Goal: Complete application form

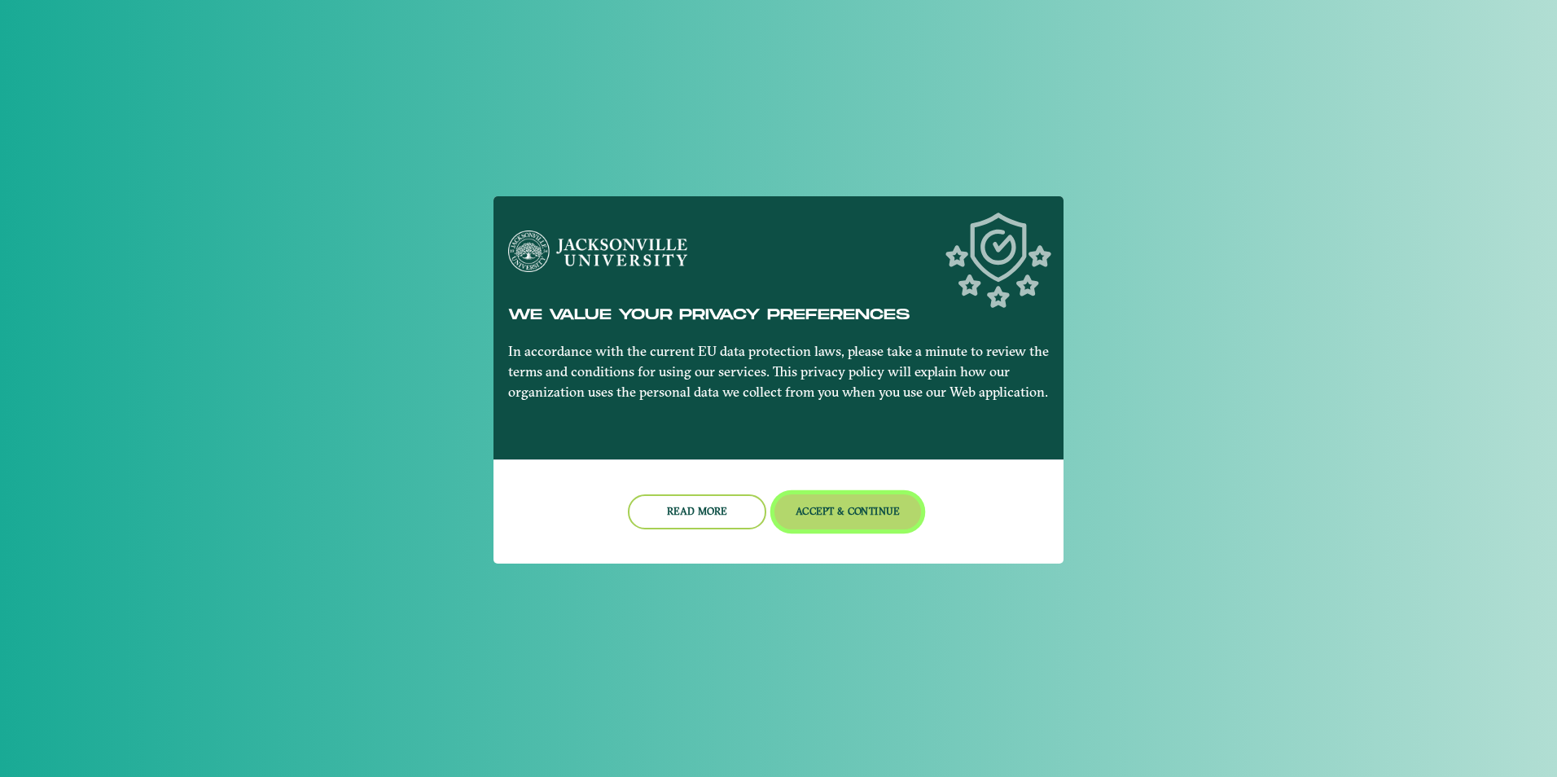
click at [875, 523] on button "Accept & Continue" at bounding box center [848, 511] width 147 height 35
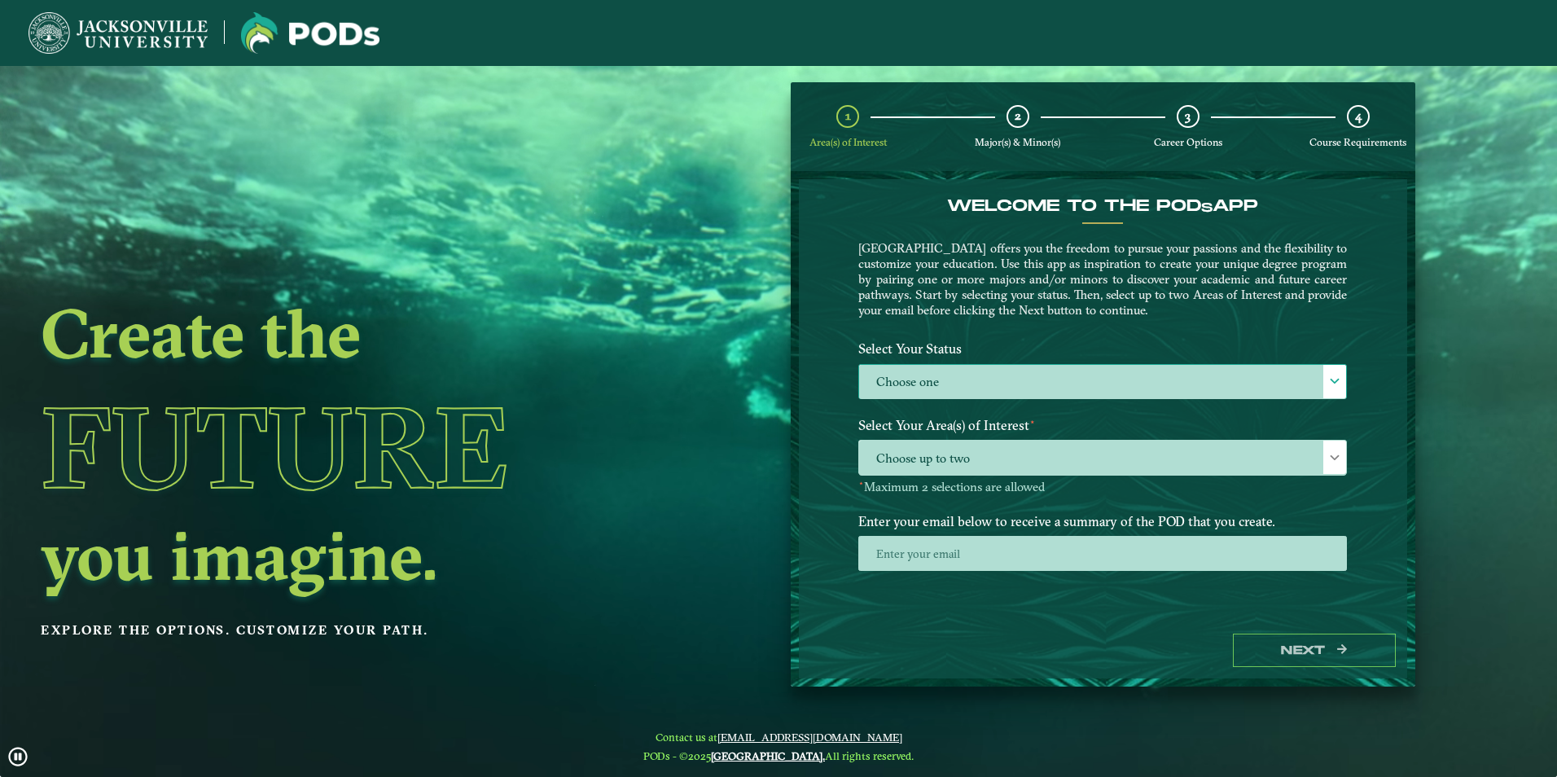
click at [1007, 388] on label "Choose one" at bounding box center [1102, 382] width 487 height 35
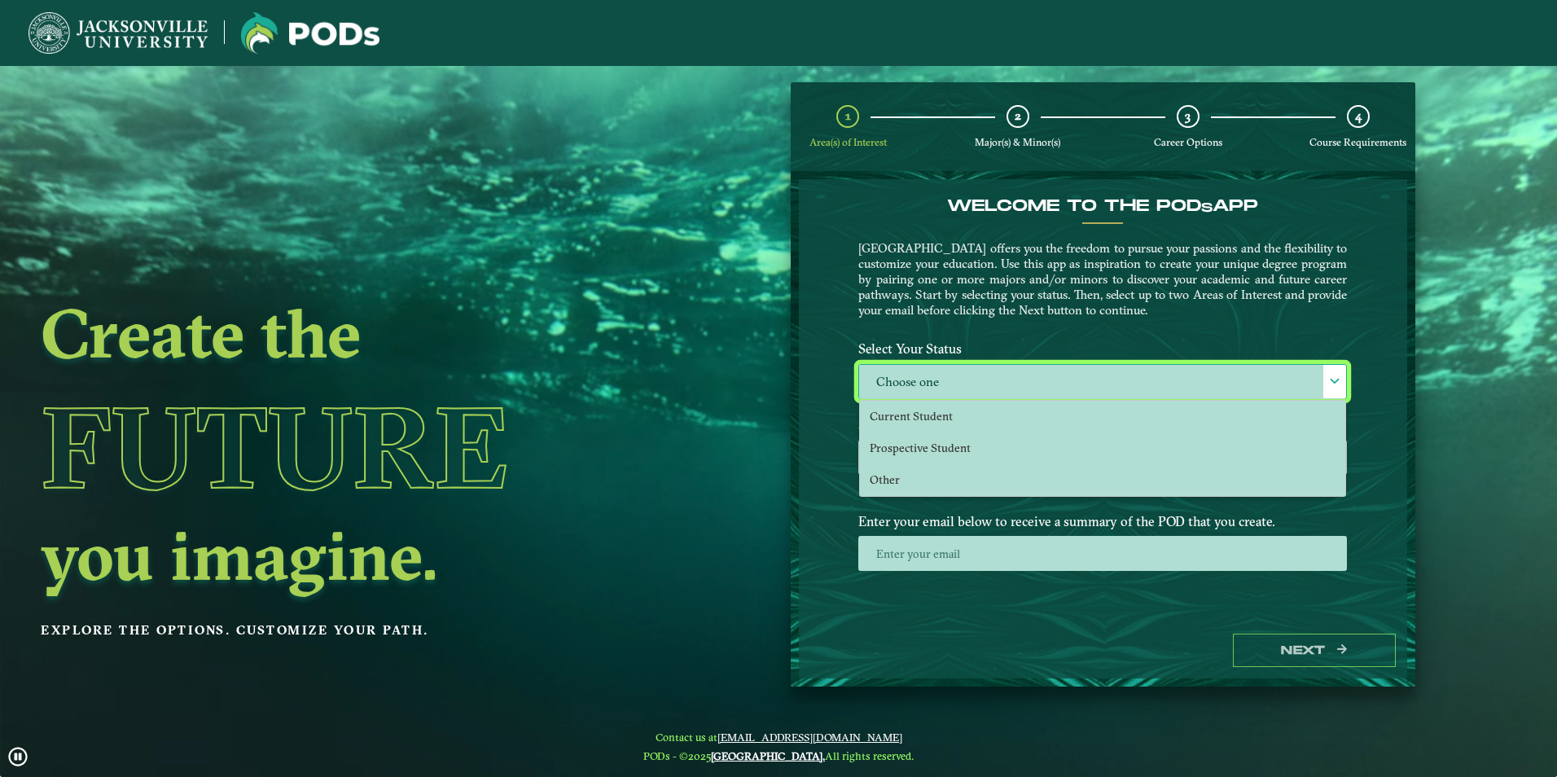
scroll to position [9, 75]
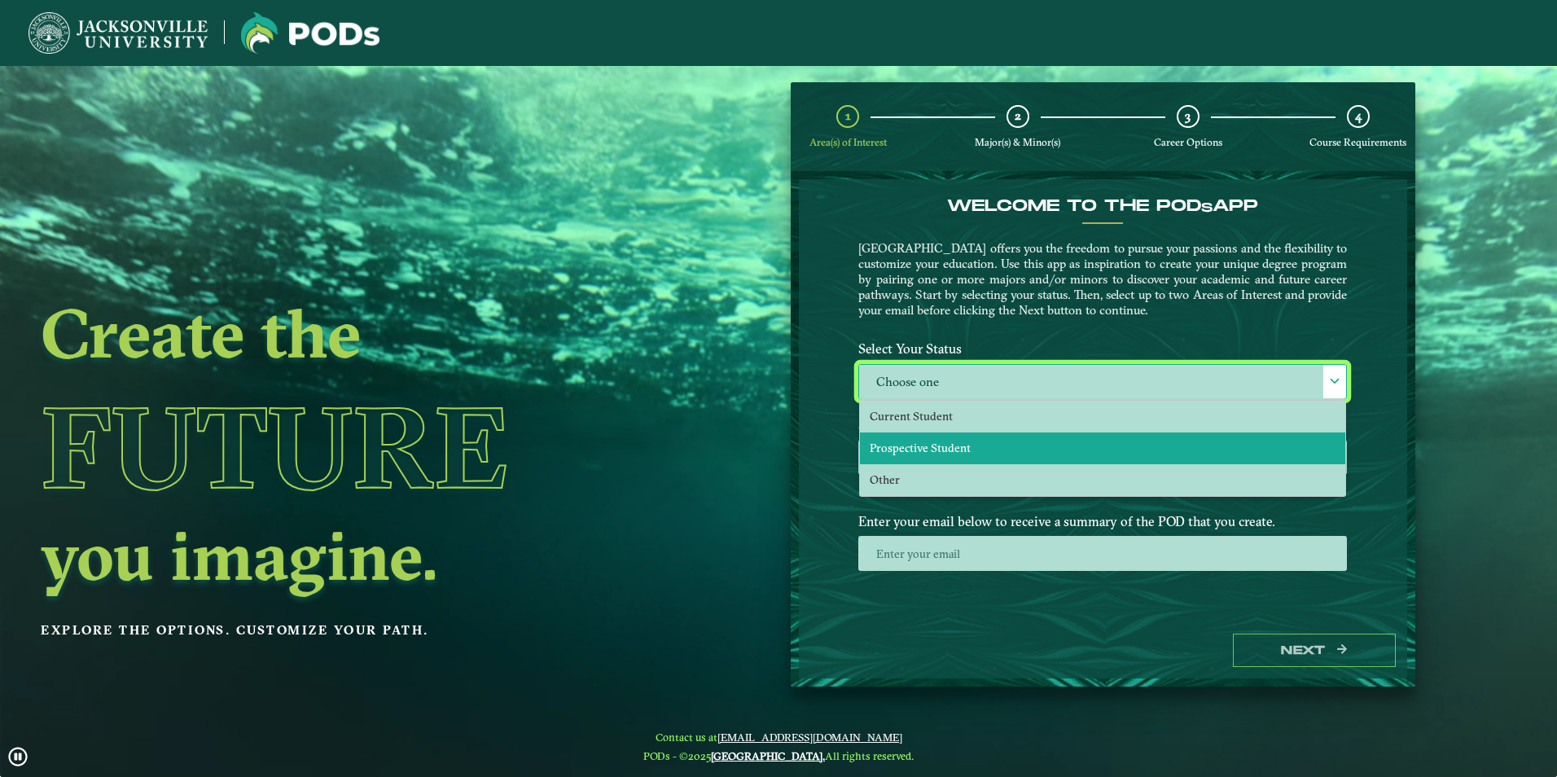
click at [1001, 441] on li "Prospective Student" at bounding box center [1102, 448] width 485 height 32
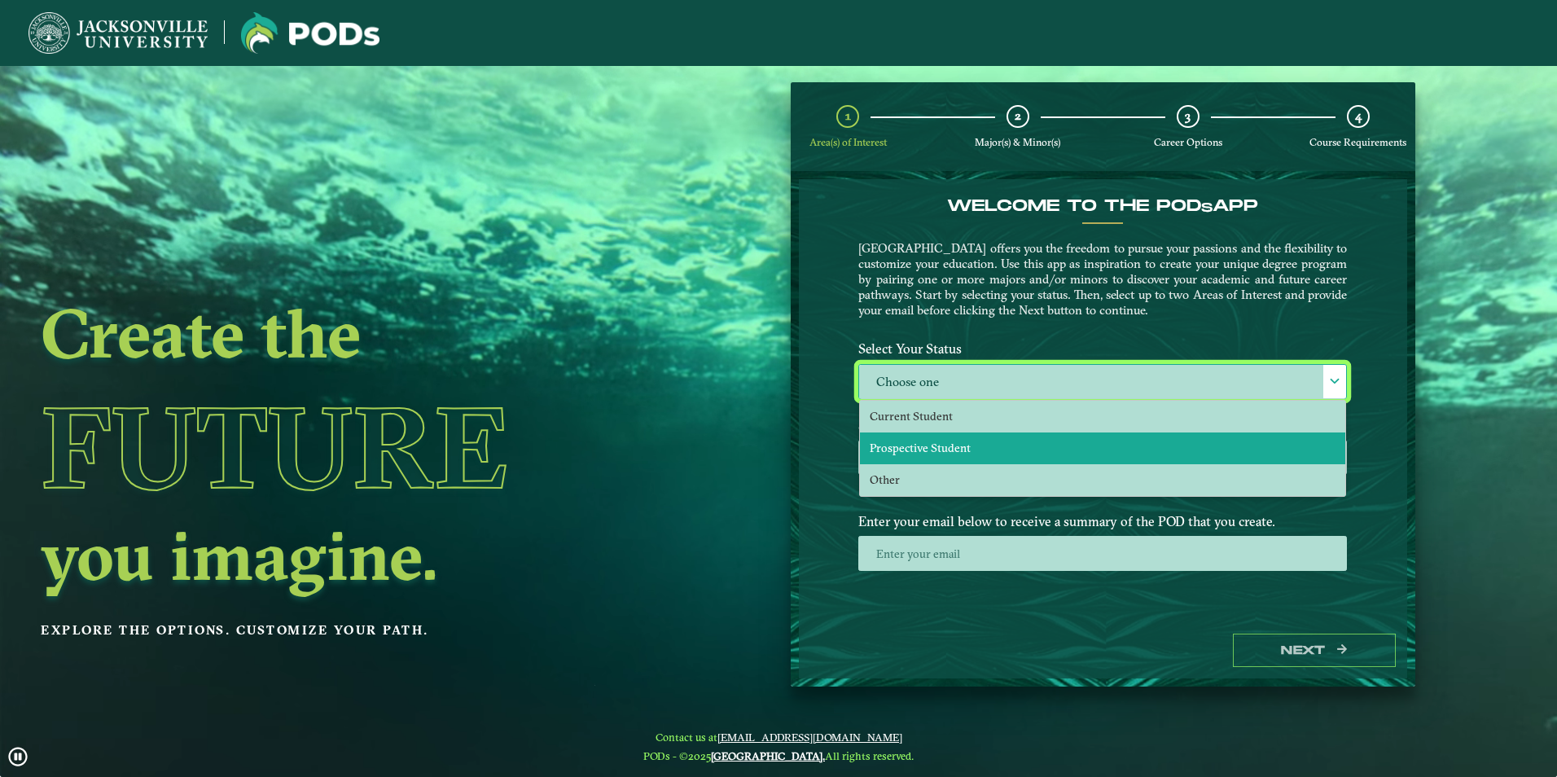
select select "[object Object]"
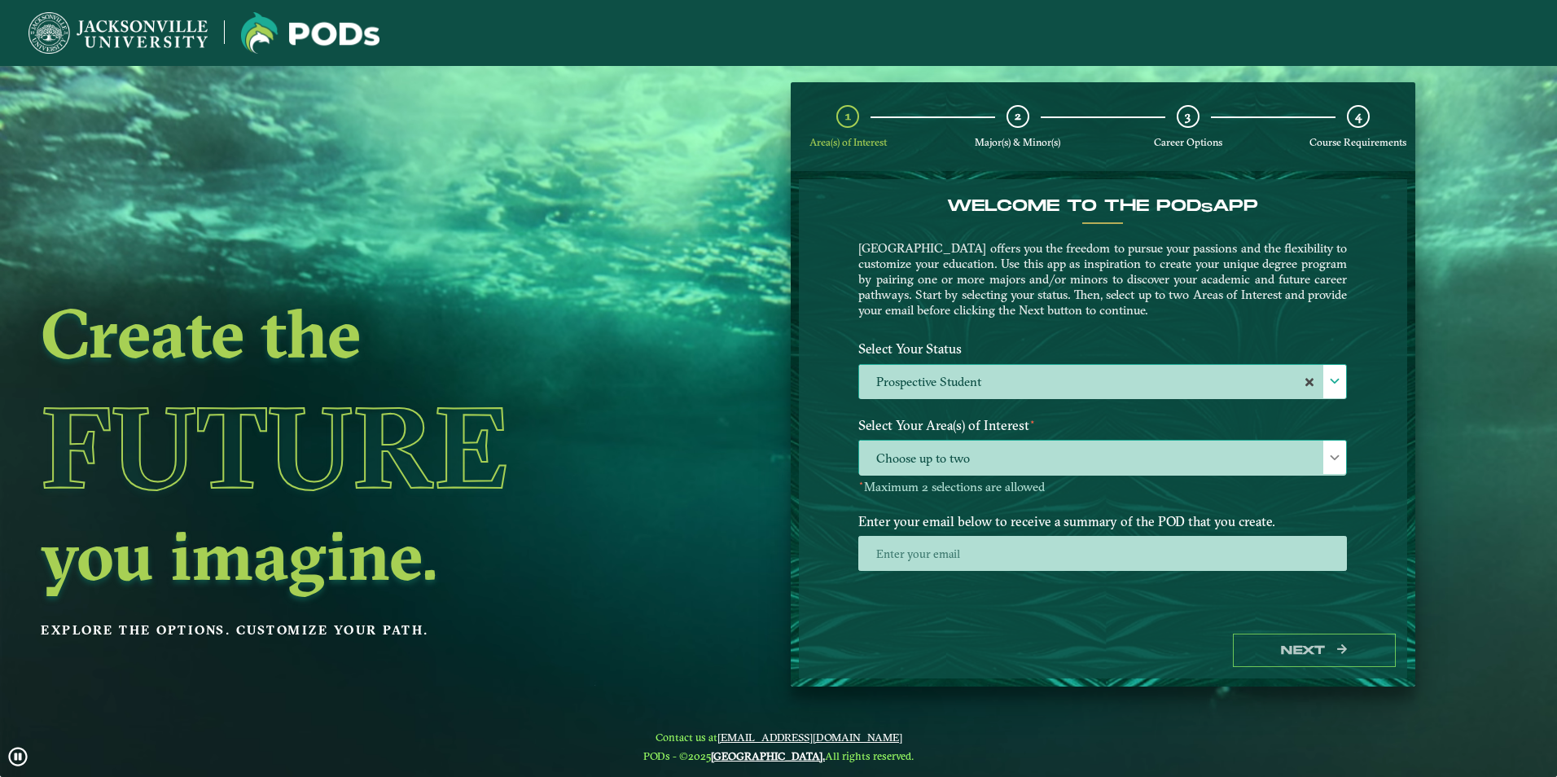
click at [999, 454] on span "Choose up to two" at bounding box center [1102, 458] width 487 height 35
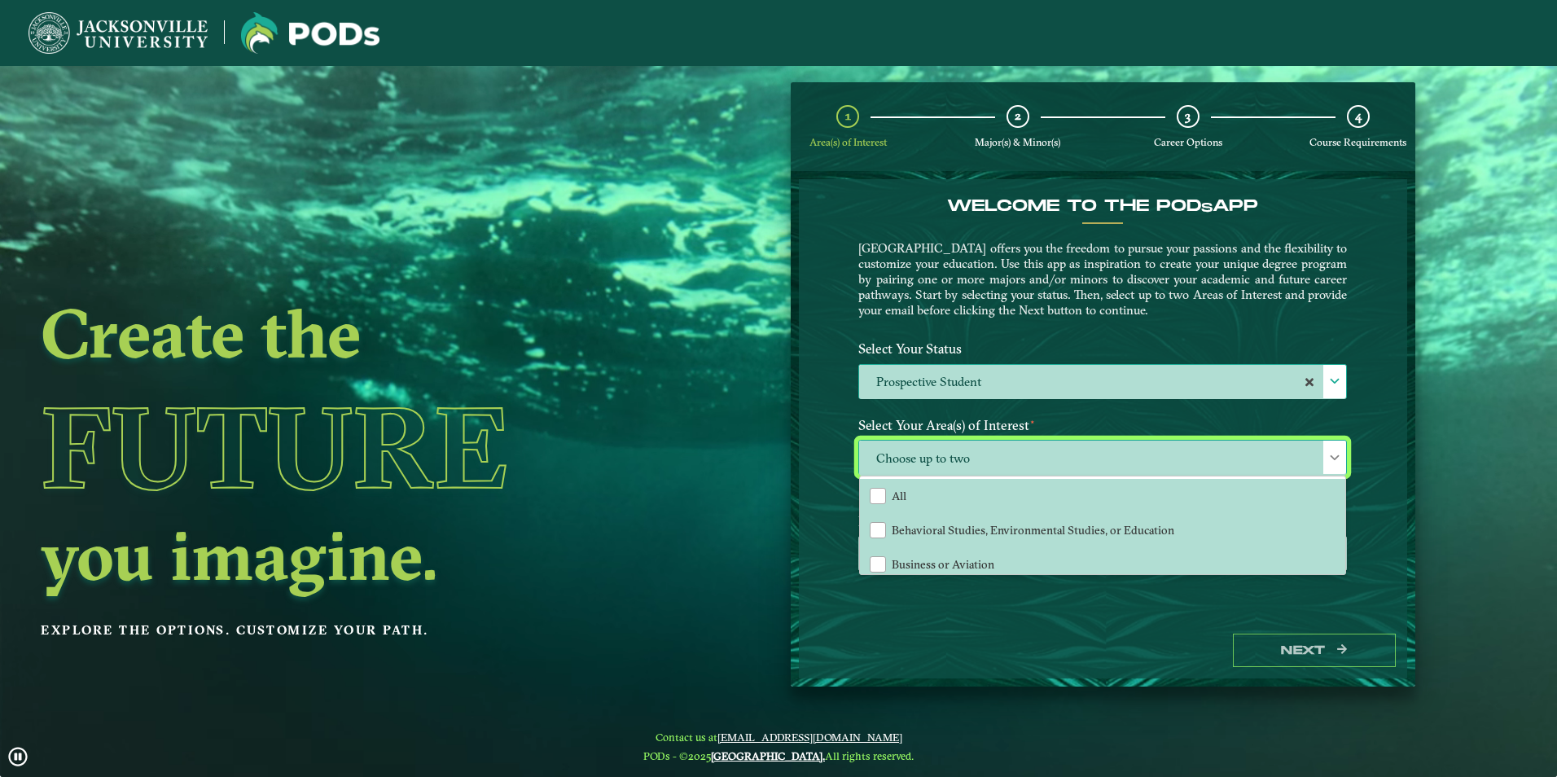
scroll to position [111, 0]
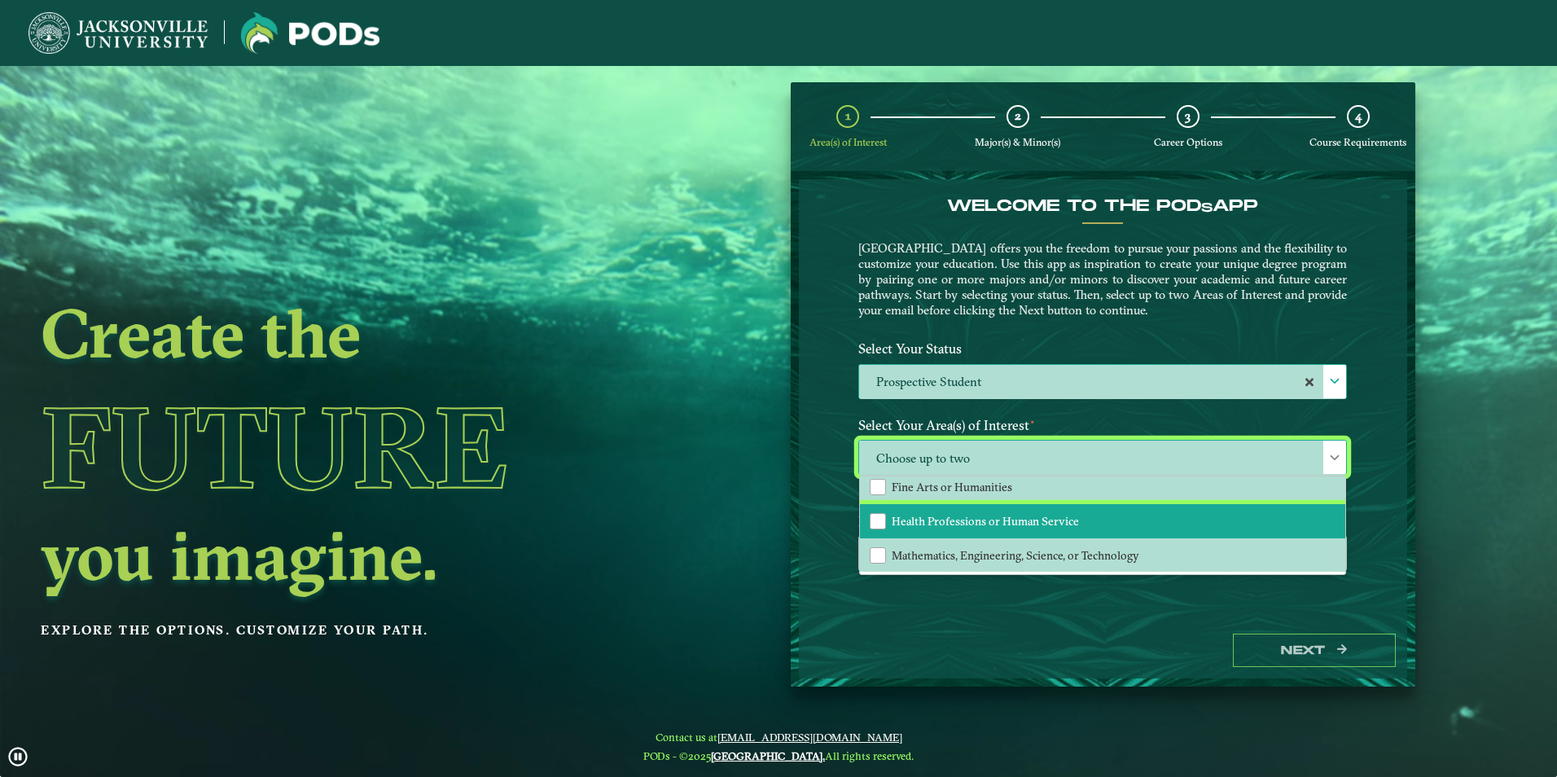
click at [1006, 516] on span "Health Professions or Human Service" at bounding box center [985, 521] width 187 height 15
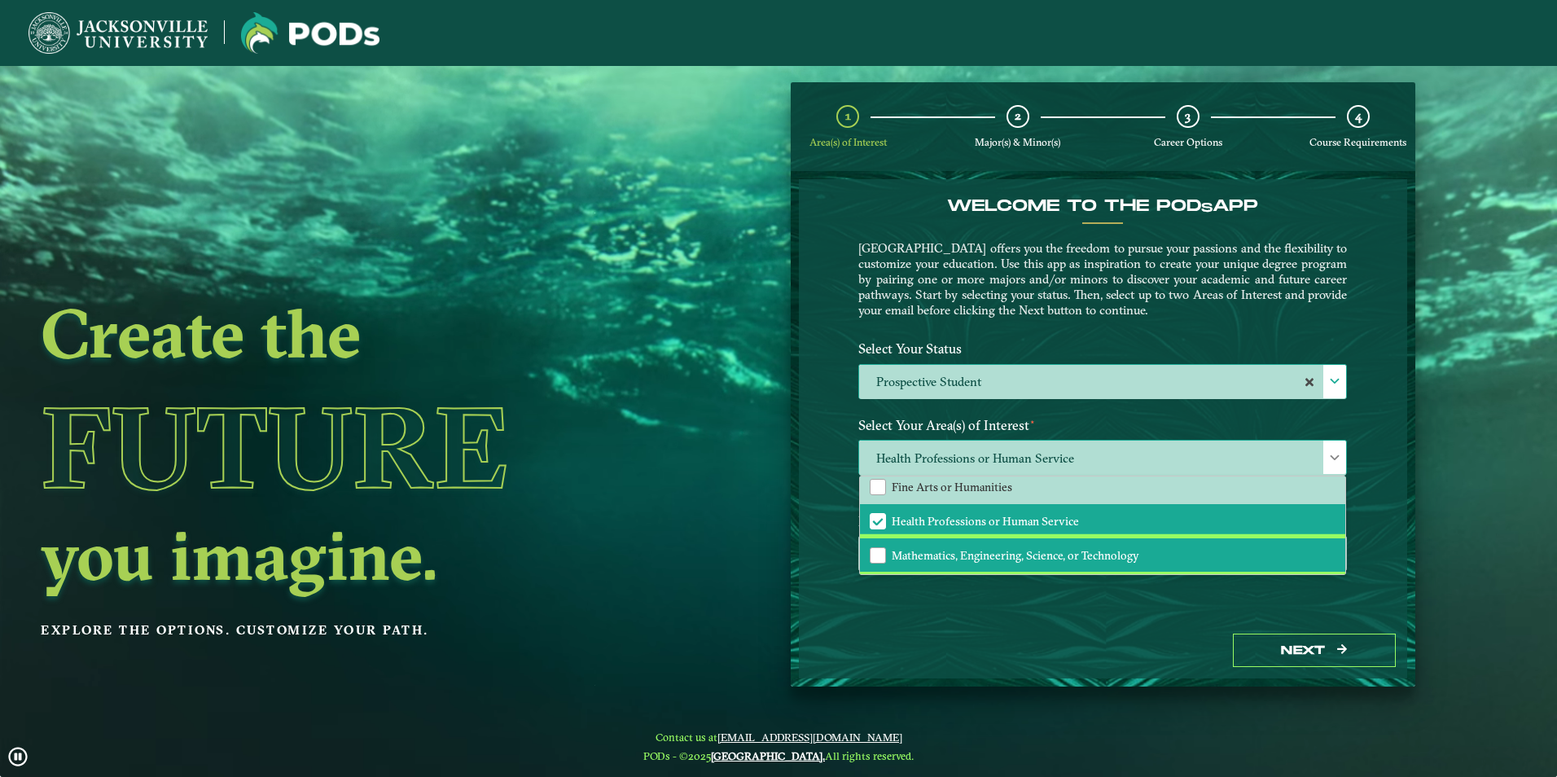
click at [1015, 556] on span "Mathematics, Engineering, Science, or Technology" at bounding box center [1016, 555] width 248 height 15
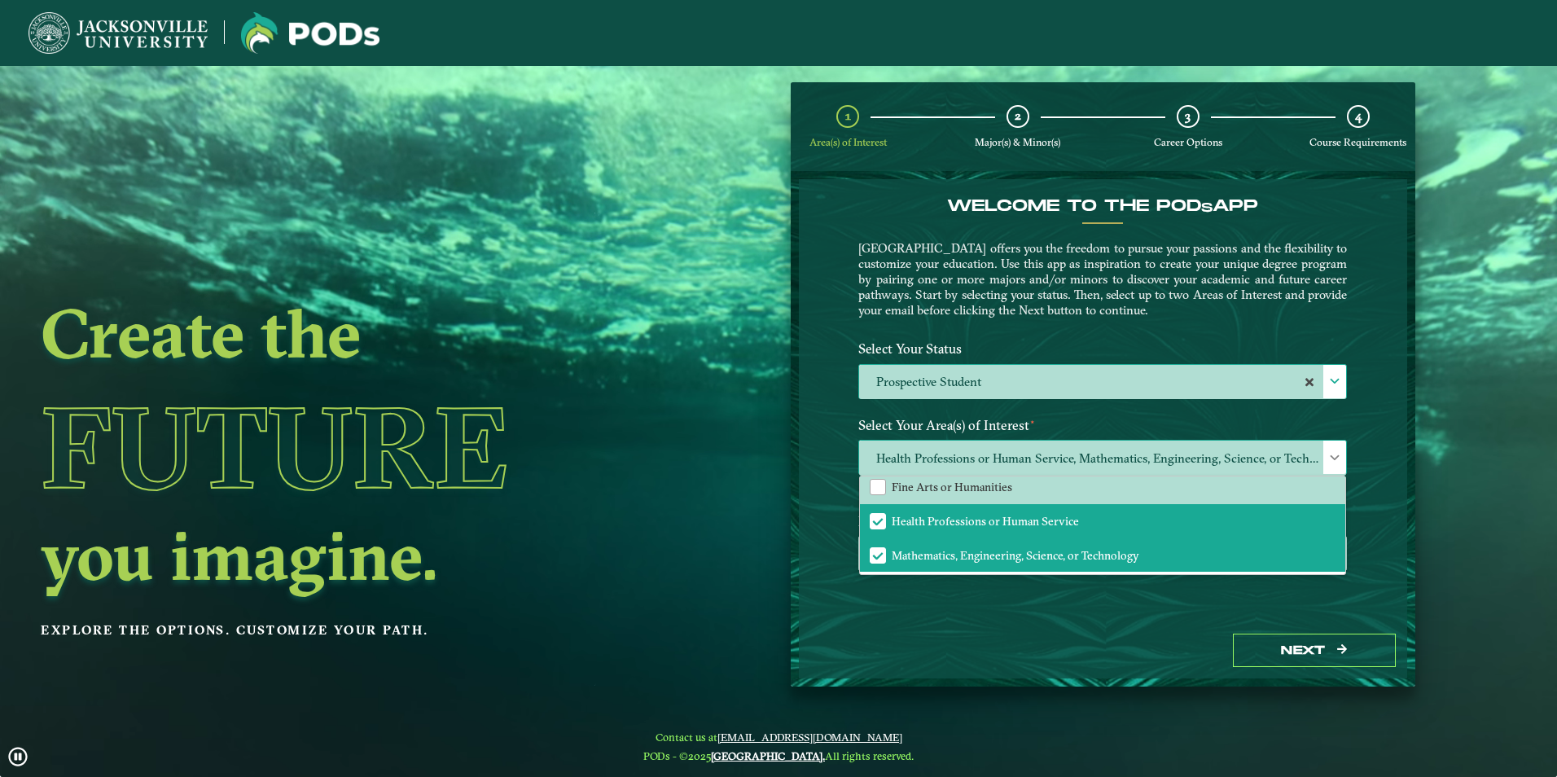
click at [1332, 457] on span at bounding box center [1334, 457] width 11 height 11
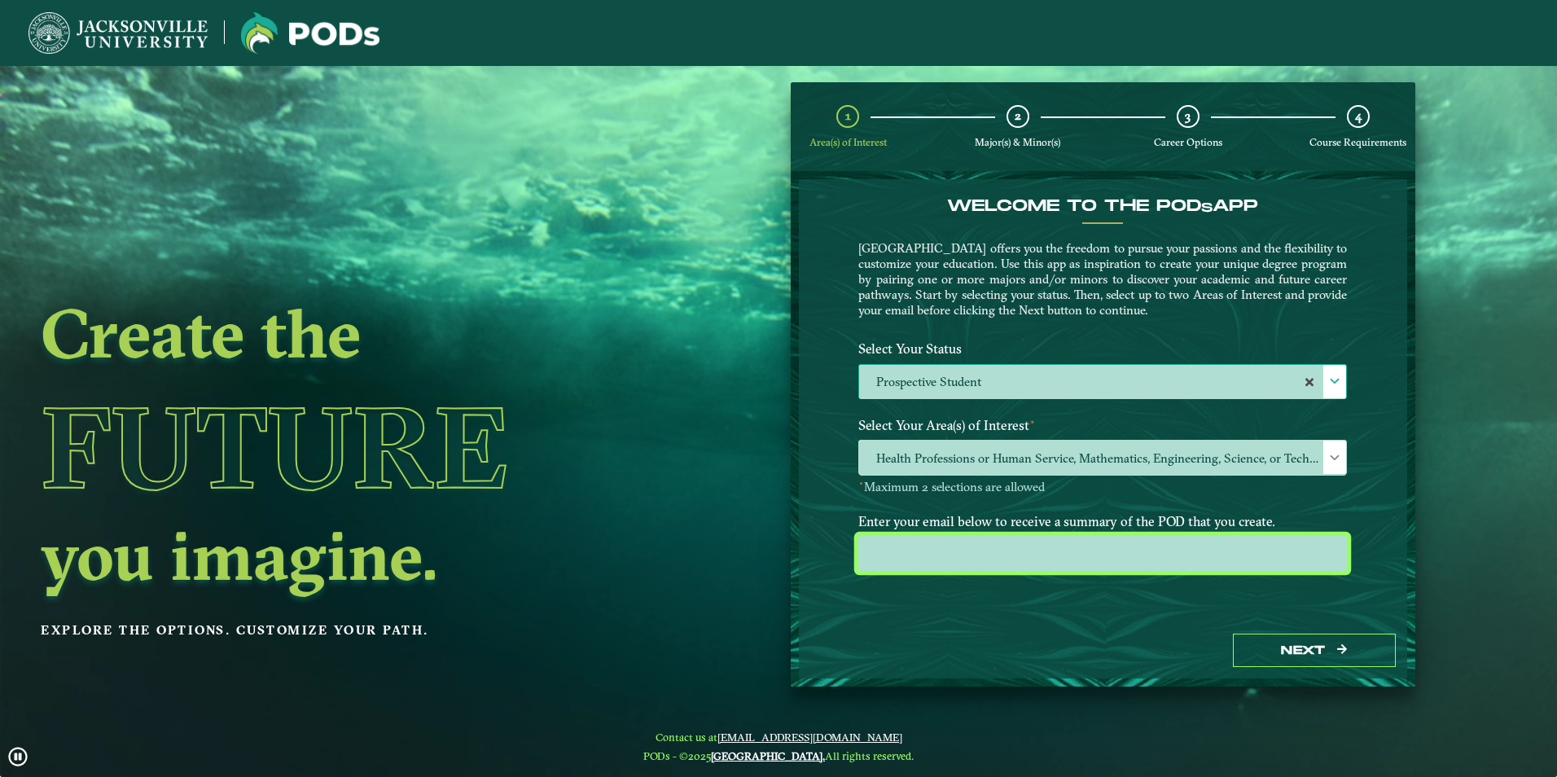
click at [1069, 555] on input "email" at bounding box center [1102, 553] width 489 height 35
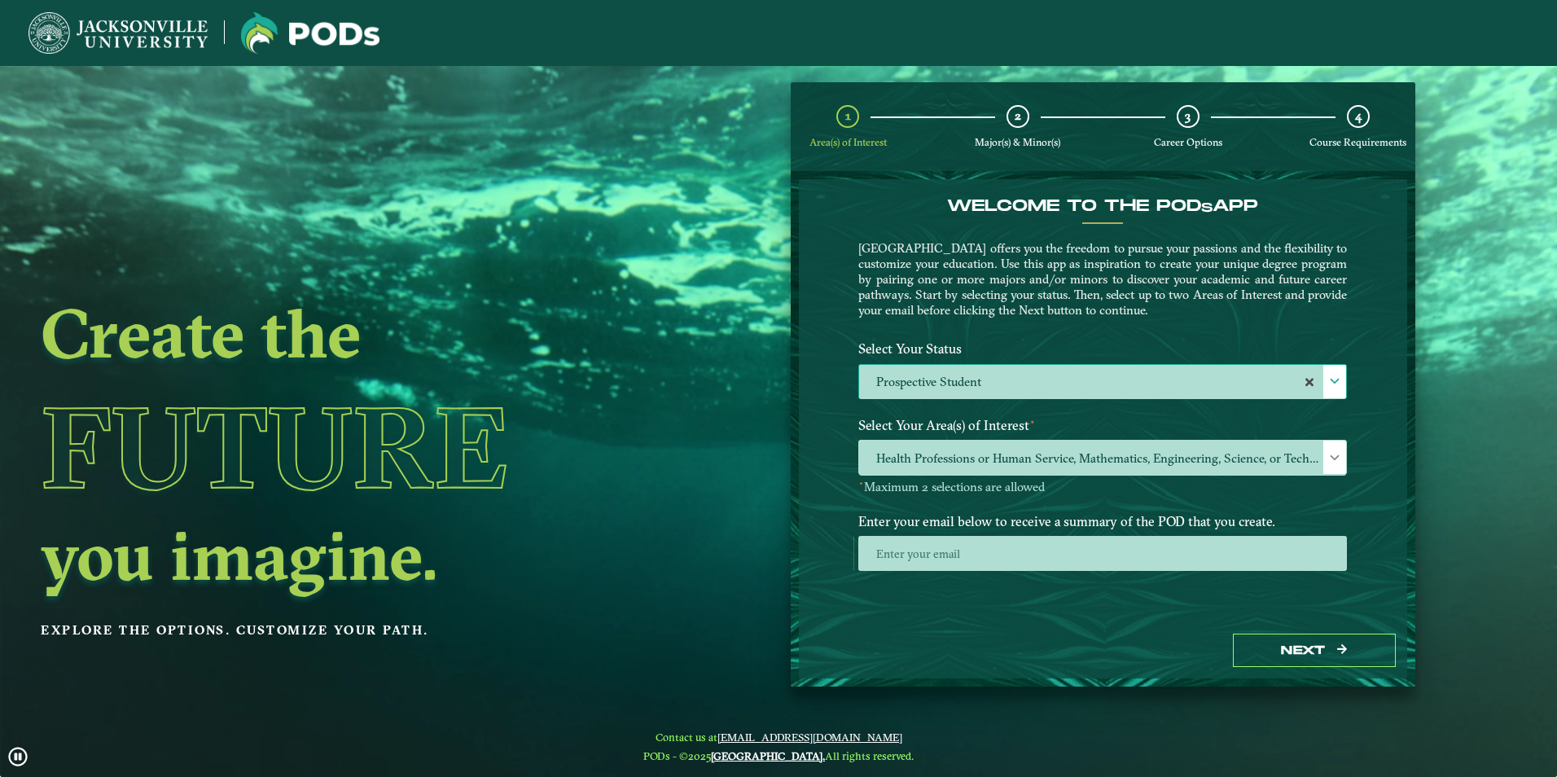
click at [1120, 239] on div "Welcome to the POD s app [GEOGRAPHIC_DATA] offers you the freedom to pursue you…" at bounding box center [1102, 265] width 513 height 138
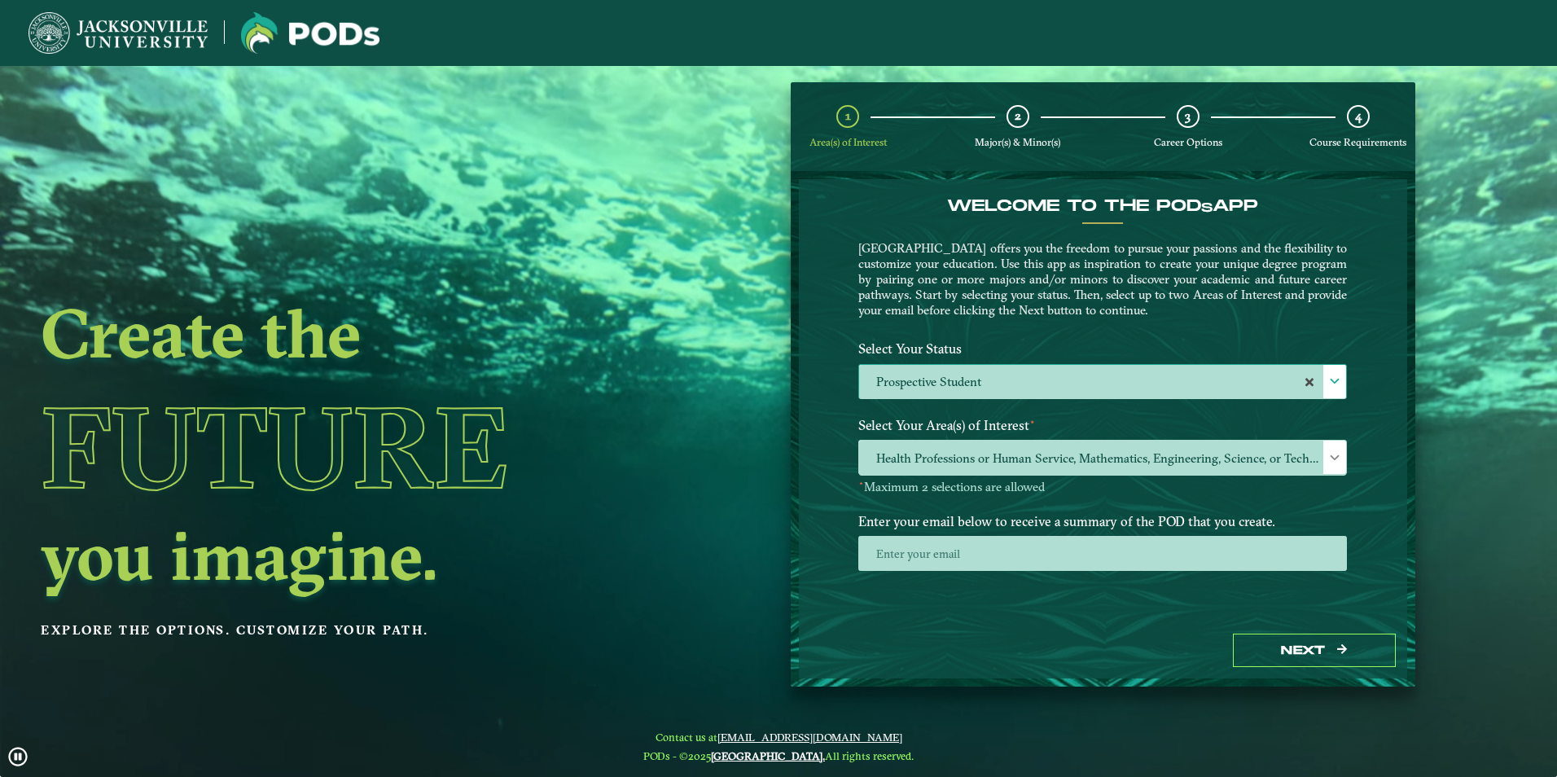
click at [318, 31] on img at bounding box center [310, 33] width 138 height 42
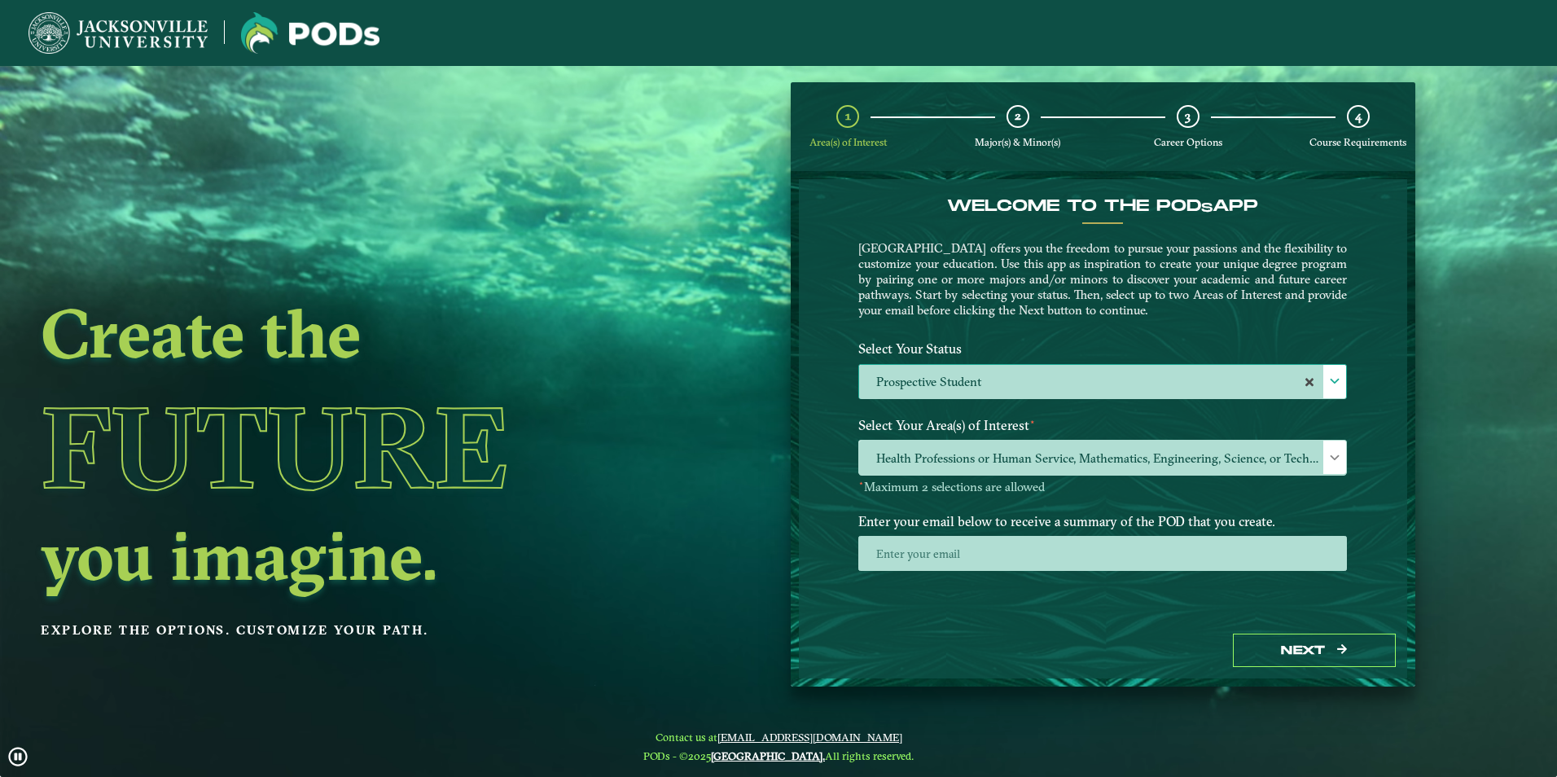
click at [316, 31] on img at bounding box center [310, 33] width 138 height 42
